Goal: Task Accomplishment & Management: Complete application form

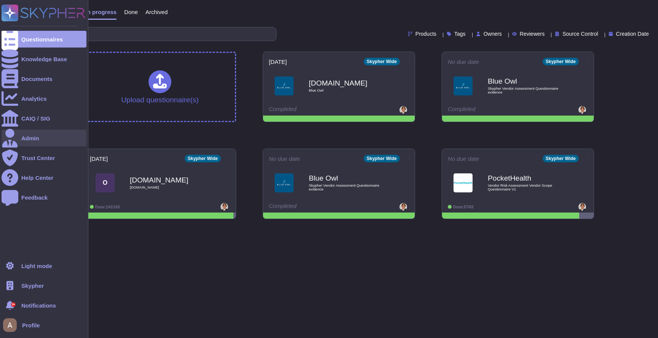
click at [36, 143] on div "Admin" at bounding box center [44, 138] width 85 height 17
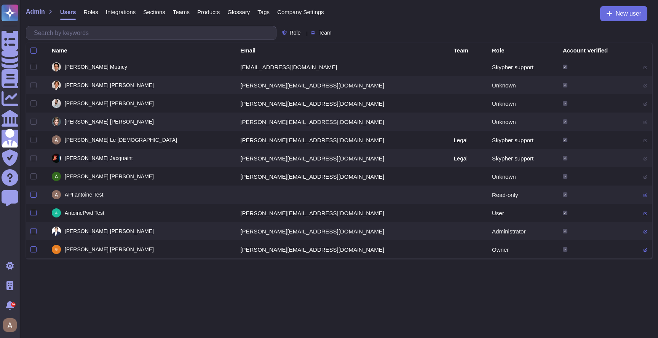
click at [123, 12] on span "Integrations" at bounding box center [121, 12] width 30 height 6
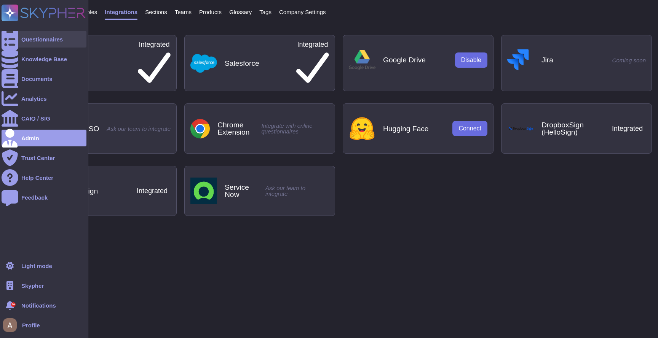
click at [8, 32] on div at bounding box center [10, 39] width 17 height 17
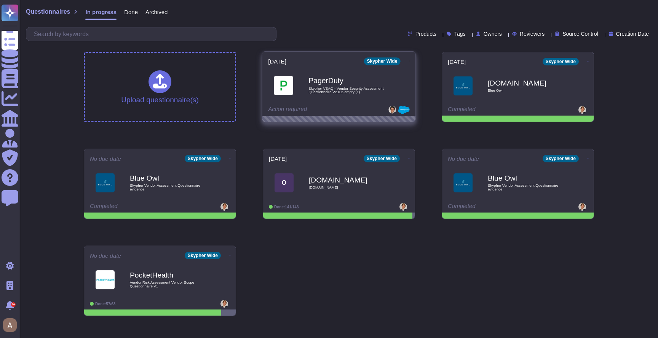
click at [357, 87] on span "Skypher VSAQ - Vendor Security Assessment Questionnaire V2.0.2-empty (1)" at bounding box center [346, 89] width 77 height 7
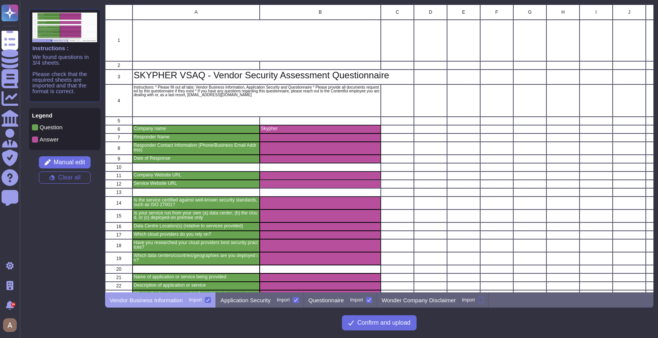
scroll to position [288, 548]
click at [355, 319] on button "Confirm and upload" at bounding box center [379, 322] width 75 height 15
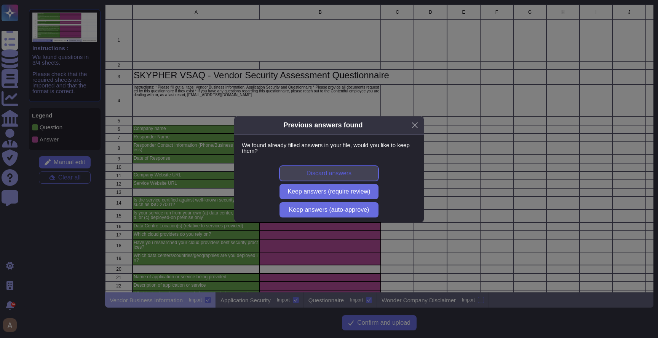
click at [353, 173] on button "Discard answers" at bounding box center [328, 173] width 99 height 15
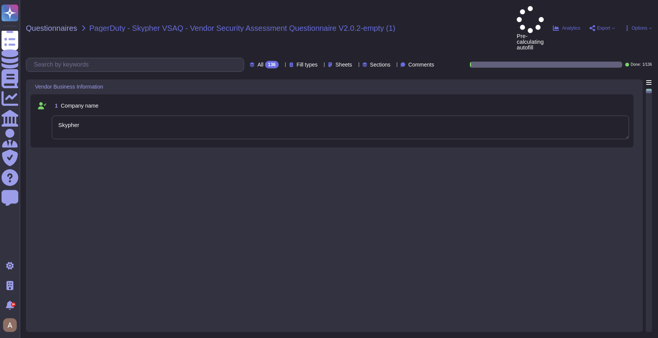
type textarea "Skypher"
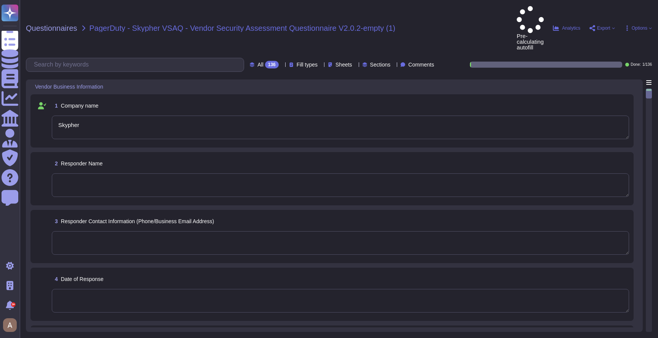
click at [323, 174] on textarea at bounding box center [340, 186] width 577 height 24
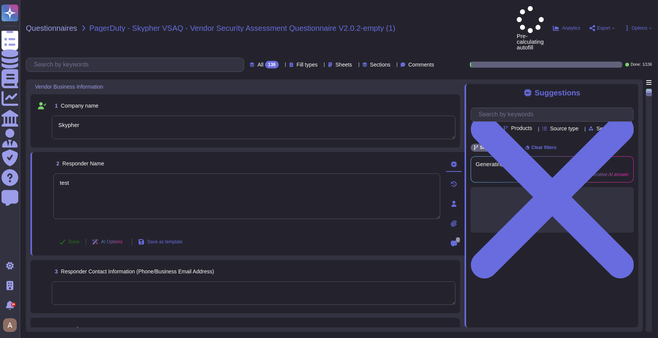
type textarea "test"
click at [74, 240] on span "Done" at bounding box center [73, 242] width 11 height 5
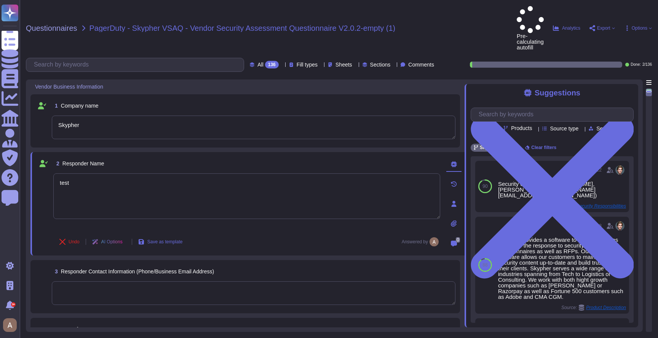
click at [379, 99] on div "1 Company name" at bounding box center [253, 106] width 403 height 14
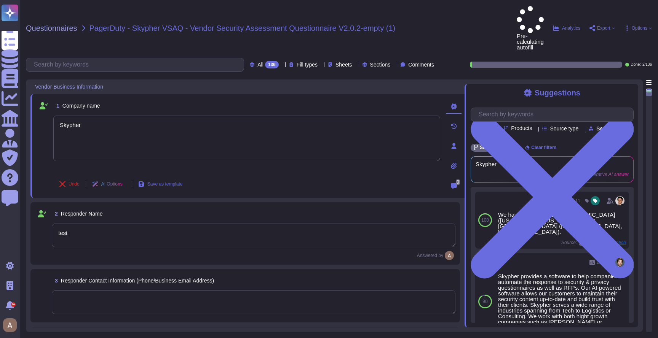
type textarea "Skypher"
type textarea "test"
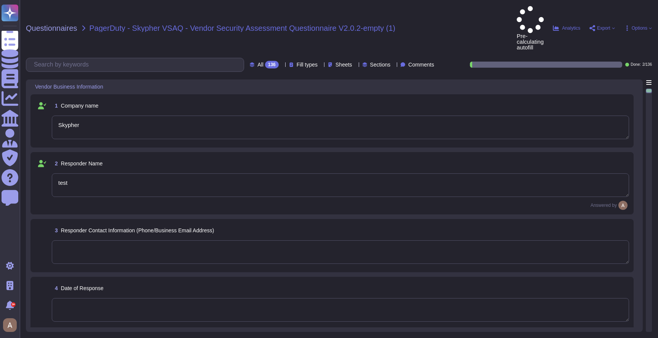
type textarea "Skypher"
type textarea "test"
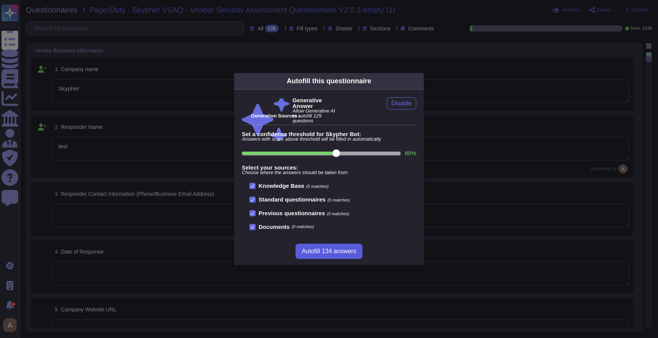
click at [333, 253] on span "Autofill 134 answers" at bounding box center [328, 251] width 54 height 6
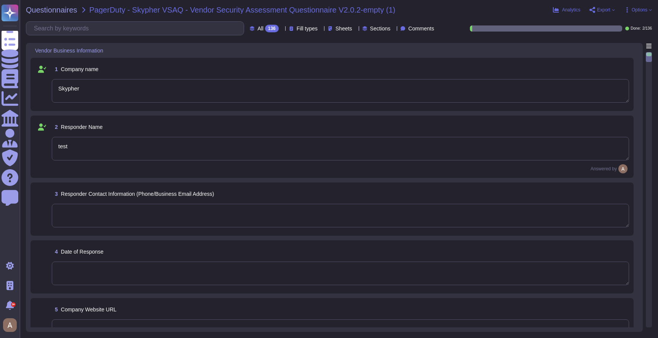
type textarea "For security-related inquiries, you can contact Skypher's CISO, Peter Parker. F…"
type textarea "This document is under review as of this writing on 7/8/2024, and will be amend…"
type textarea "The company website URL is [link_0]."
type textarea "Company Website url : https://skypher"
type textarea "Skypher is ISO-27001 certified, along with other certifications such as SOC II …"
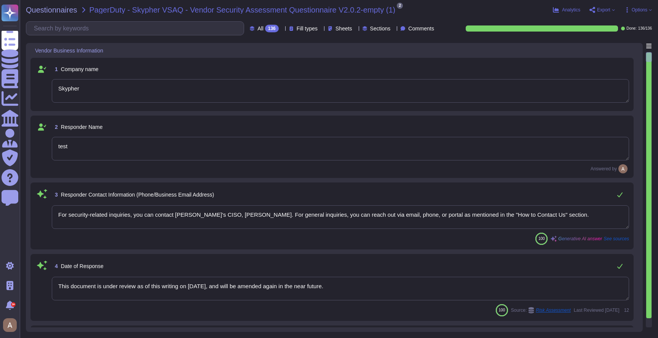
click at [606, 11] on span "Export" at bounding box center [603, 10] width 13 height 5
click at [633, 11] on span "Options" at bounding box center [639, 10] width 16 height 5
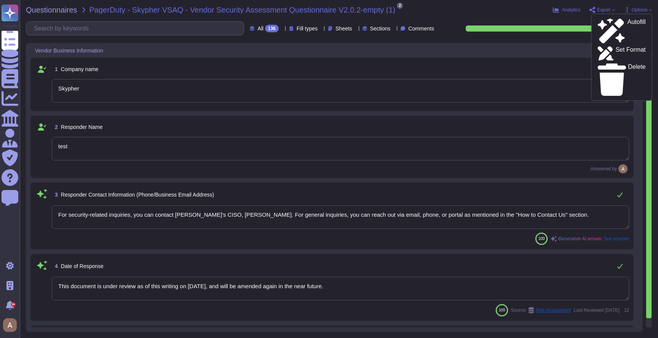
click at [426, 15] on div "Questionnaires PagerDuty - Skypher VSAQ - Vendor Security Assessment Questionna…" at bounding box center [339, 169] width 638 height 338
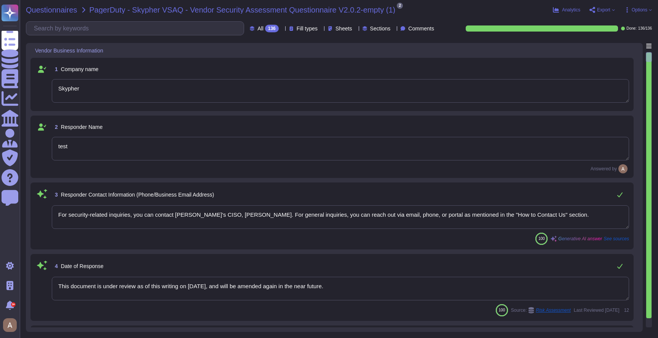
click at [62, 11] on span "Questionnaires" at bounding box center [51, 10] width 51 height 8
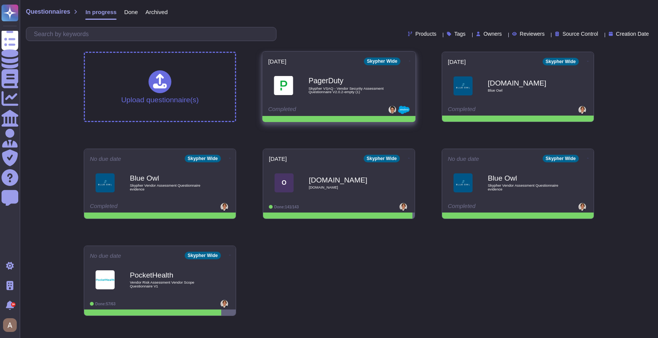
click at [307, 87] on span "PagerDuty Skypher VSAQ - Vendor Security Assessment Questionnaire V2.0.2-empty …" at bounding box center [339, 85] width 142 height 31
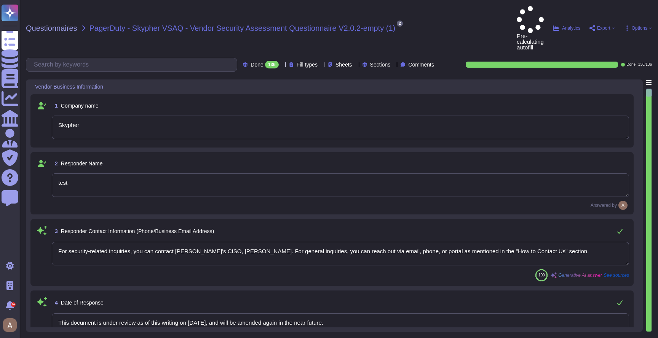
type textarea "Skypher"
type textarea "test"
type textarea "For security-related inquiries, you can contact Skypher's CISO, Peter Parker. F…"
type textarea "This document is under review as of this writing on 7/8/2024, and will be amend…"
type textarea "The company website URL is [link_0]."
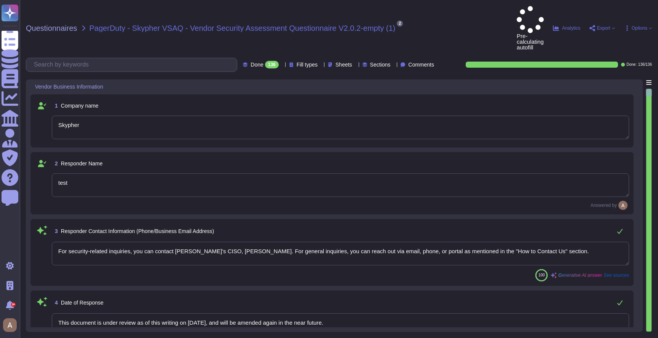
type textarea "Company Website url : https://skypher"
type textarea "Skypher is ISO-27001 certified, along with other certifications such as SOC II …"
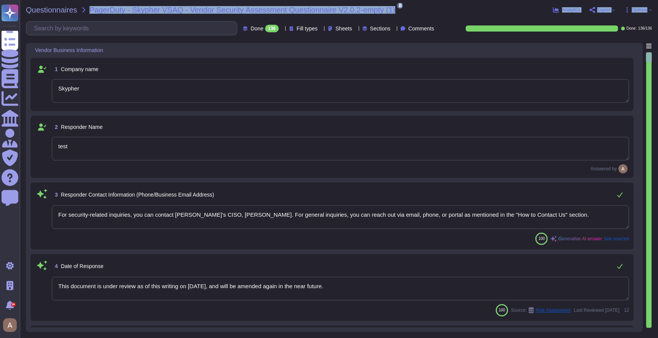
click at [49, 18] on div "Questionnaires PagerDuty - Skypher VSAQ - Vendor Security Assessment Questionna…" at bounding box center [339, 169] width 638 height 338
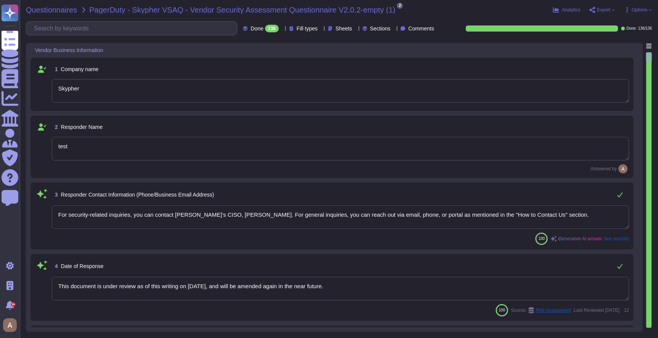
click at [56, 12] on span "Questionnaires" at bounding box center [51, 10] width 51 height 8
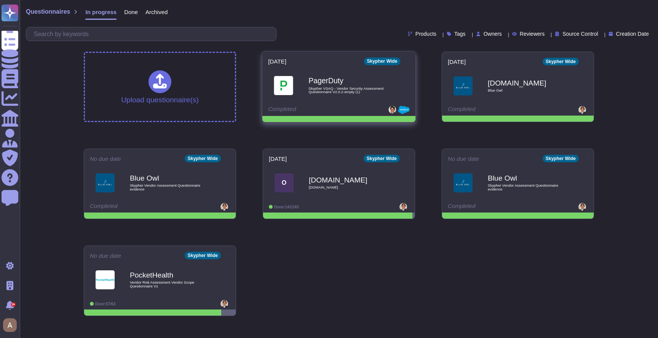
click at [409, 61] on icon at bounding box center [410, 61] width 2 height 2
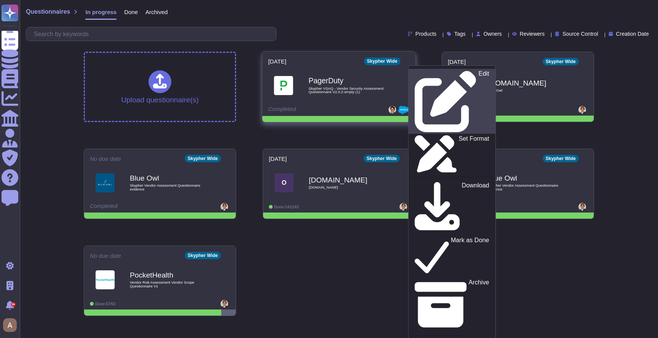
click at [414, 70] on icon at bounding box center [445, 101] width 62 height 62
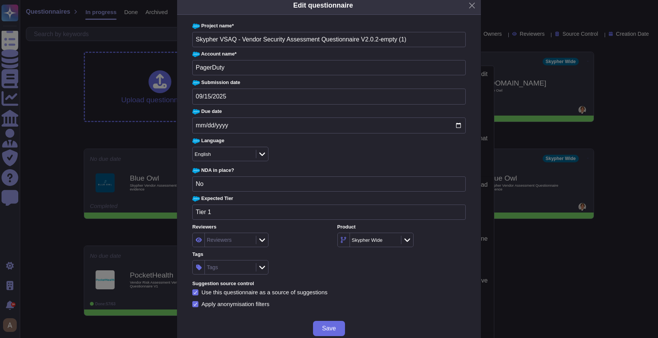
scroll to position [30, 0]
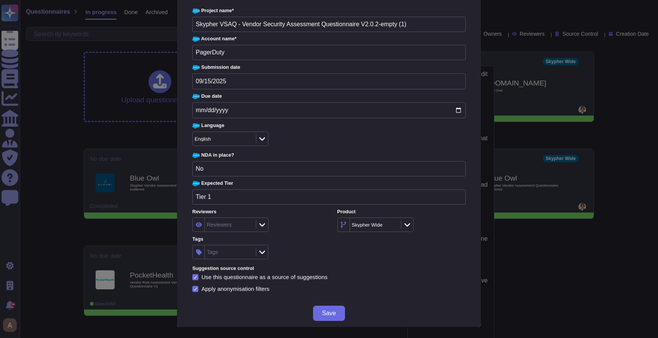
click at [529, 272] on div "Edit questionnaire Project name * Skypher VSAQ - Vendor Security Assessment Que…" at bounding box center [329, 169] width 658 height 338
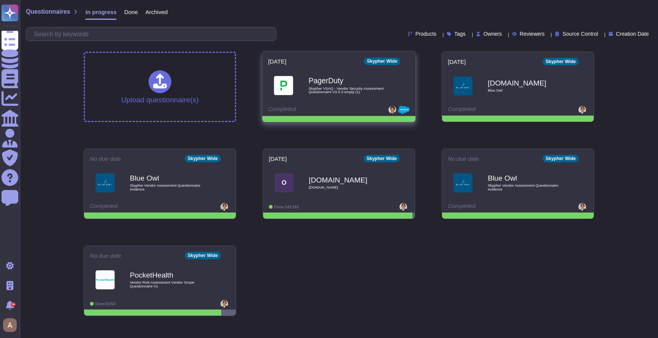
click at [409, 60] on icon at bounding box center [410, 61] width 2 height 2
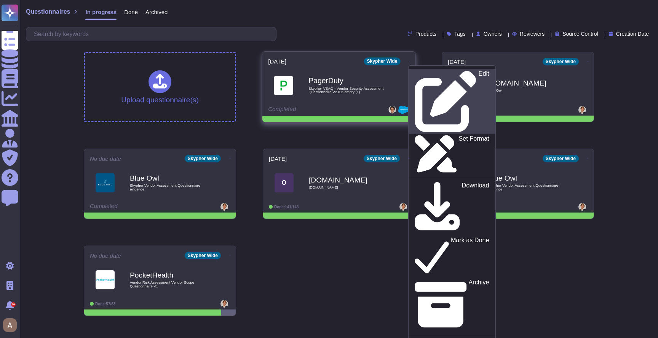
click at [414, 75] on icon at bounding box center [444, 101] width 61 height 61
